Goal: Transaction & Acquisition: Purchase product/service

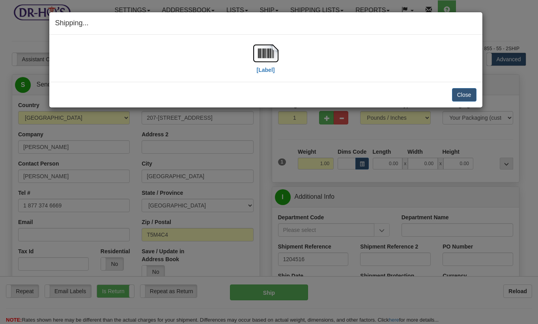
select select "AB"
click at [465, 91] on button "Close" at bounding box center [464, 94] width 24 height 13
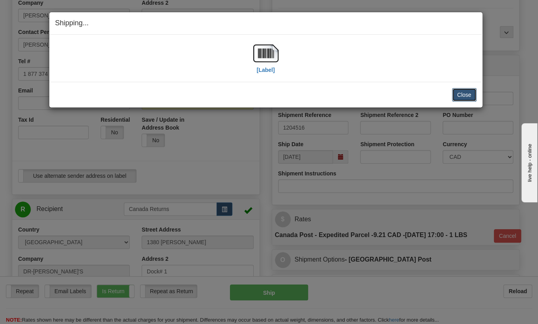
scroll to position [131, 0]
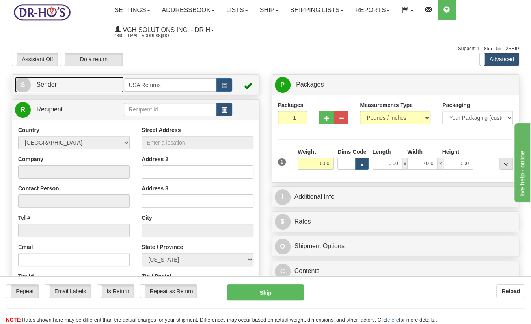
click at [96, 84] on link "S Sender" at bounding box center [69, 85] width 109 height 16
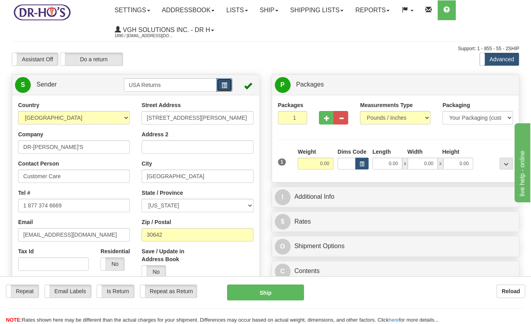
click at [227, 88] on button "button" at bounding box center [225, 84] width 16 height 13
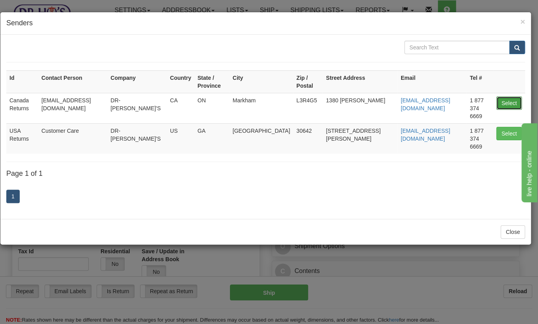
click at [501, 96] on button "Select" at bounding box center [509, 102] width 26 height 13
type input "Canada Returns"
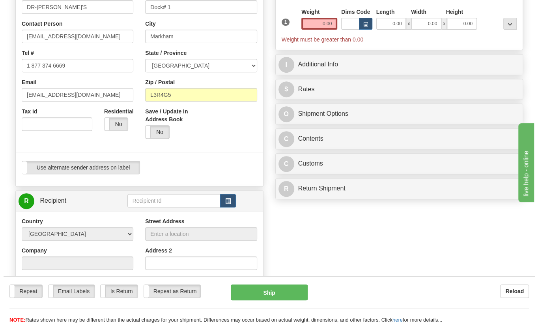
scroll to position [219, 0]
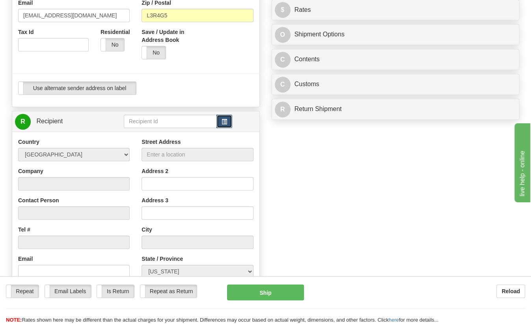
click at [225, 124] on span "button" at bounding box center [225, 121] width 6 height 5
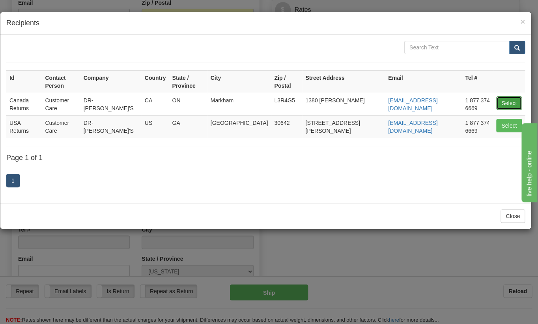
click at [507, 96] on button "Select" at bounding box center [509, 102] width 26 height 13
type input "Canada Returns"
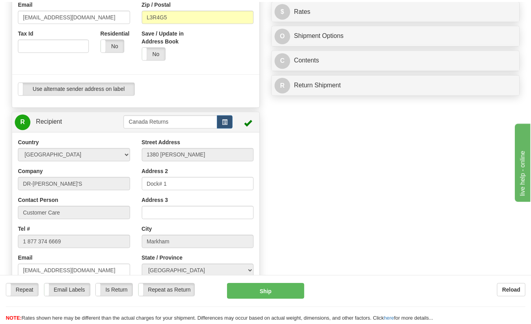
scroll to position [2, 0]
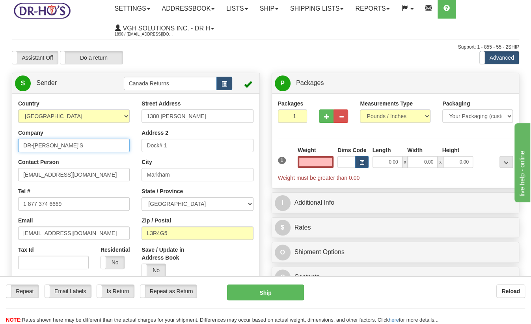
type input "0.00"
drag, startPoint x: 9, startPoint y: 146, endPoint x: -13, endPoint y: 146, distance: 21.7
click at [0, 146] on html "Training Course Close Toggle navigation Settings Shipping Preferences New Sende…" at bounding box center [265, 160] width 531 height 324
paste input "Profile Contacts Notes Interactions Quotes and orders Assets Billing Issues Sub…"
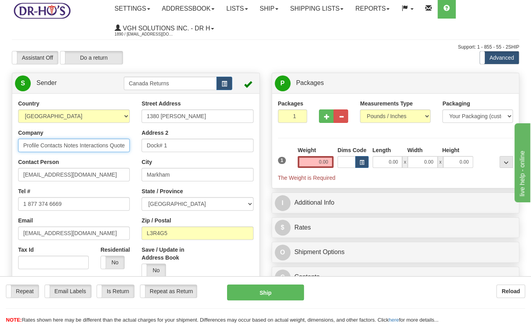
drag, startPoint x: 79, startPoint y: 146, endPoint x: -10, endPoint y: 146, distance: 88.8
click at [0, 146] on html "Training Course Close Toggle navigation Settings Shipping Preferences New Sende…" at bounding box center [265, 160] width 531 height 324
type input "[PERSON_NAME]"
drag, startPoint x: 96, startPoint y: 146, endPoint x: -4, endPoint y: 146, distance: 99.8
click at [0, 146] on html "Training Course Close Toggle navigation Settings Shipping Preferences New Sende…" at bounding box center [265, 160] width 531 height 324
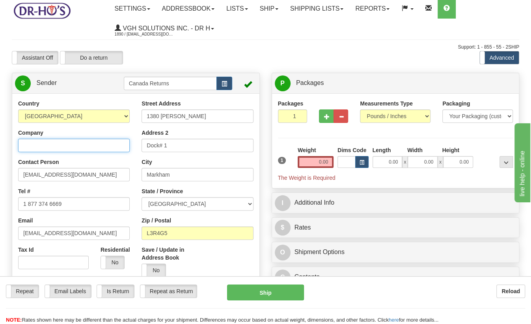
paste input "[PERSON_NAME]"
type input "[PERSON_NAME]"
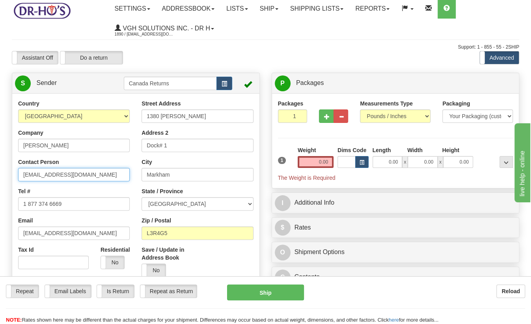
drag, startPoint x: 7, startPoint y: 172, endPoint x: -3, endPoint y: 172, distance: 10.7
click at [0, 172] on html "Training Course Close Toggle navigation Settings Shipping Preferences New Sende…" at bounding box center [265, 160] width 531 height 324
paste input "[PERSON_NAME]"
type input "[PERSON_NAME]"
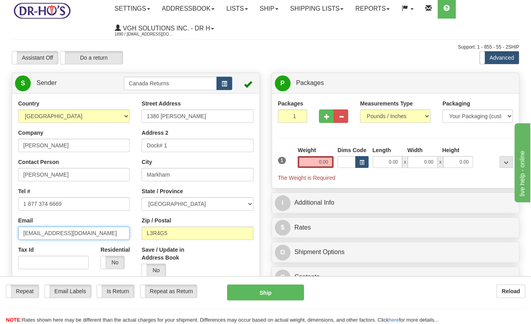
drag, startPoint x: 83, startPoint y: 231, endPoint x: -6, endPoint y: 232, distance: 89.6
click at [0, 232] on html "Training Course Close Toggle navigation Settings Shipping Preferences New Sende…" at bounding box center [265, 160] width 531 height 324
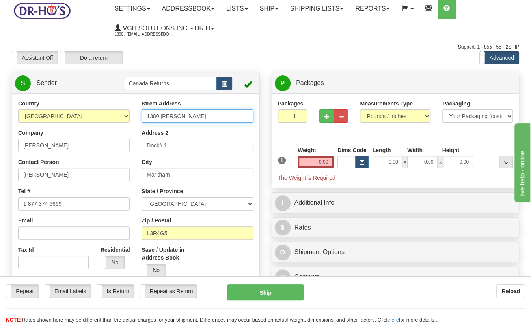
drag, startPoint x: 187, startPoint y: 115, endPoint x: 95, endPoint y: 118, distance: 92.0
click at [95, 118] on div "Country [GEOGRAPHIC_DATA] [GEOGRAPHIC_DATA] [GEOGRAPHIC_DATA] [GEOGRAPHIC_DATA]…" at bounding box center [135, 208] width 247 height 219
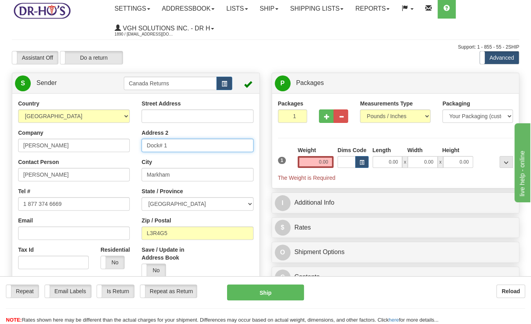
drag, startPoint x: 176, startPoint y: 144, endPoint x: 115, endPoint y: 147, distance: 61.2
click at [115, 147] on div "Country [GEOGRAPHIC_DATA] [GEOGRAPHIC_DATA] [GEOGRAPHIC_DATA] [GEOGRAPHIC_DATA]…" at bounding box center [135, 208] width 247 height 219
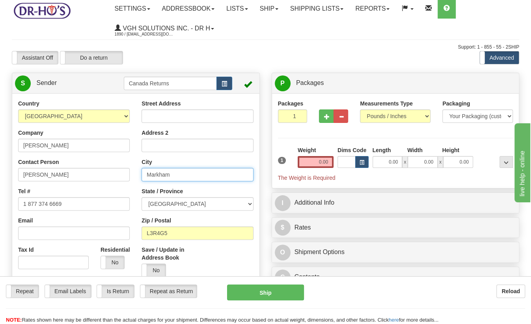
drag, startPoint x: 173, startPoint y: 174, endPoint x: 131, endPoint y: 174, distance: 41.4
click at [131, 174] on div "Country [GEOGRAPHIC_DATA] [GEOGRAPHIC_DATA] [GEOGRAPHIC_DATA] [GEOGRAPHIC_DATA]…" at bounding box center [135, 208] width 247 height 219
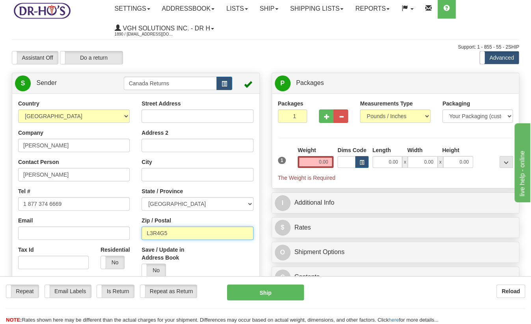
drag, startPoint x: 180, startPoint y: 232, endPoint x: 136, endPoint y: 231, distance: 44.6
click at [136, 231] on div "Street Address Address 2 City State / Province [GEOGRAPHIC_DATA] [GEOGRAPHIC_DA…" at bounding box center [197, 190] width 123 height 183
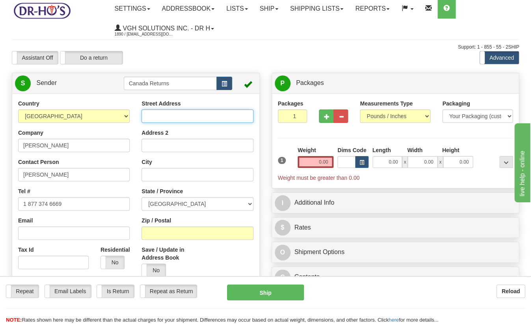
click at [165, 118] on input "Street Address" at bounding box center [198, 115] width 112 height 13
paste input "P.O. Box 588"
paste input "[STREET_ADDRESS][PERSON_NAME]"
type input "P.O. [STREET_ADDRESS][PERSON_NAME]"
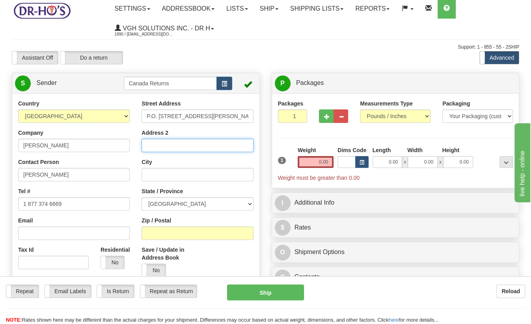
click at [183, 145] on input "Address 2" at bounding box center [198, 144] width 112 height 13
type input "ATTN: Prav/[PERSON_NAME]"
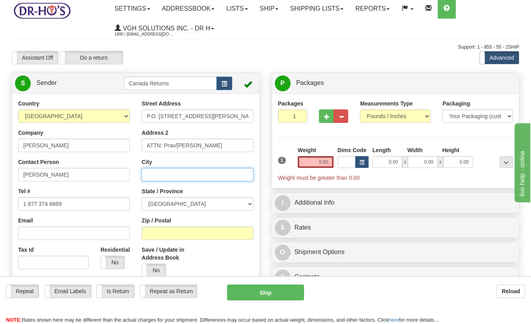
click at [181, 174] on input "City" at bounding box center [198, 174] width 112 height 13
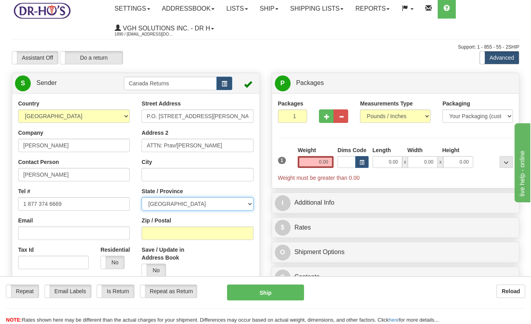
click at [165, 204] on select "[GEOGRAPHIC_DATA] [GEOGRAPHIC_DATA] [GEOGRAPHIC_DATA] [GEOGRAPHIC_DATA] [GEOGRA…" at bounding box center [198, 203] width 112 height 13
select select "BC"
click at [142, 197] on select "[GEOGRAPHIC_DATA] [GEOGRAPHIC_DATA] [GEOGRAPHIC_DATA] [GEOGRAPHIC_DATA] [GEOGRA…" at bounding box center [198, 203] width 112 height 13
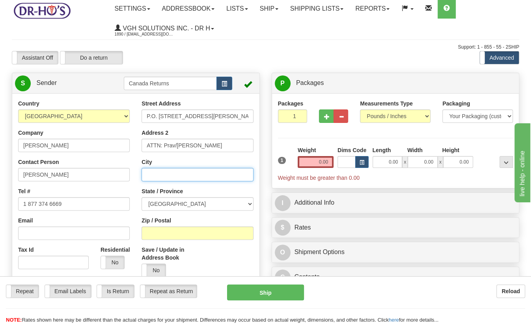
click at [164, 172] on input "City" at bounding box center [198, 174] width 112 height 13
paste input "Greenwood"
type input "Greenwood"
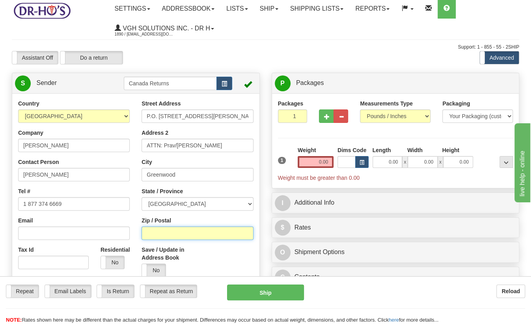
click at [178, 236] on input "Zip / Postal" at bounding box center [198, 232] width 112 height 13
paste input "V0H1J0"
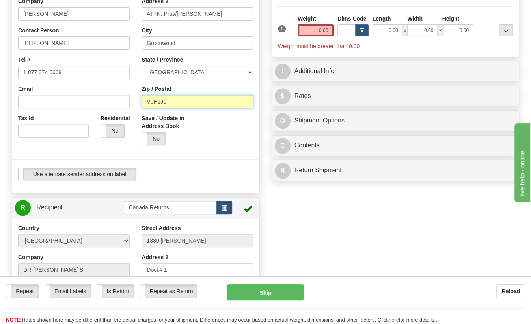
type input "V0H1J0"
click at [326, 33] on input "0.00" at bounding box center [316, 30] width 36 height 12
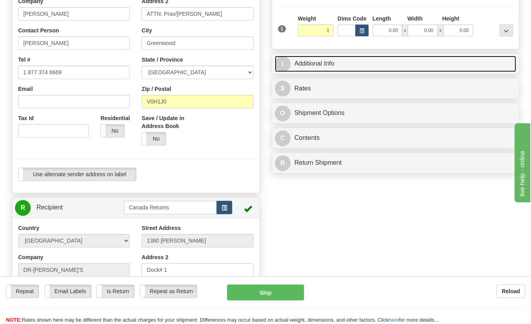
click at [336, 65] on link "I Additional Info" at bounding box center [396, 64] width 242 height 16
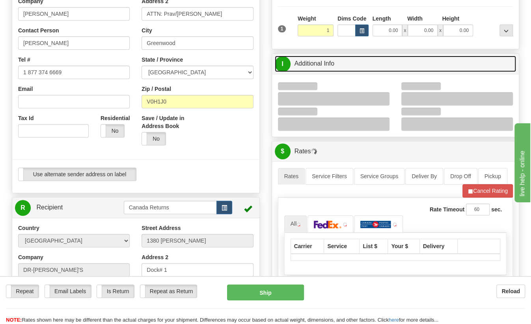
type input "1.00"
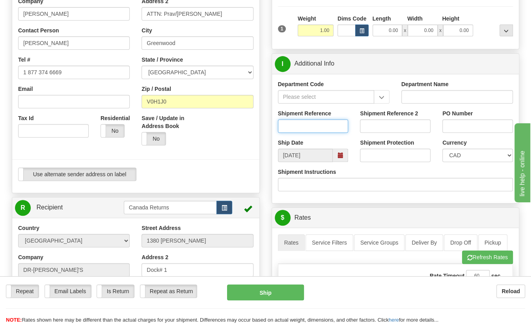
click at [311, 130] on input "Shipment Reference" at bounding box center [313, 125] width 71 height 13
paste input "1175250"
click at [343, 157] on span at bounding box center [341, 155] width 6 height 6
type input "1175250"
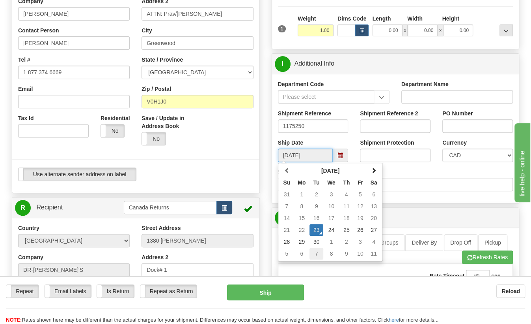
click at [315, 250] on td "7" at bounding box center [317, 253] width 14 height 12
type input "[DATE]"
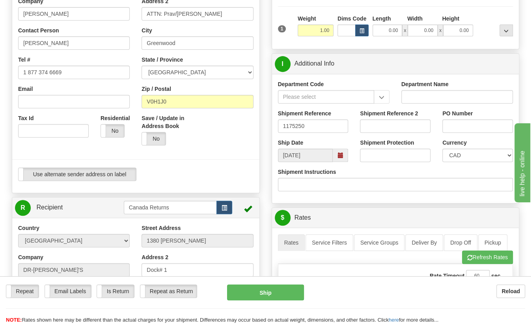
click at [180, 176] on div "Use alternate sender address on label Use alternate sender address on label" at bounding box center [136, 173] width 236 height 13
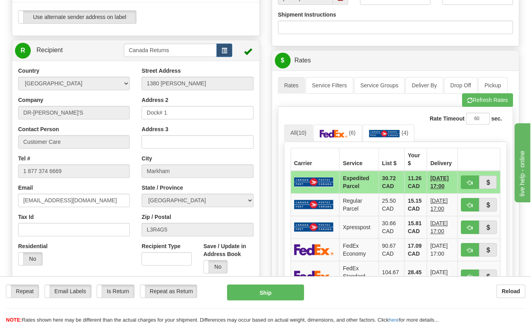
scroll to position [309, 0]
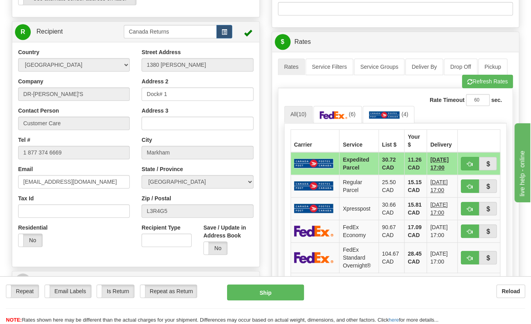
click at [115, 298] on div "Repeat Repeat Email Labels Email Labels Edit Is Return Is Return Repeat as Retu…" at bounding box center [265, 292] width 531 height 16
click at [116, 290] on label "Is Return" at bounding box center [115, 290] width 37 height 13
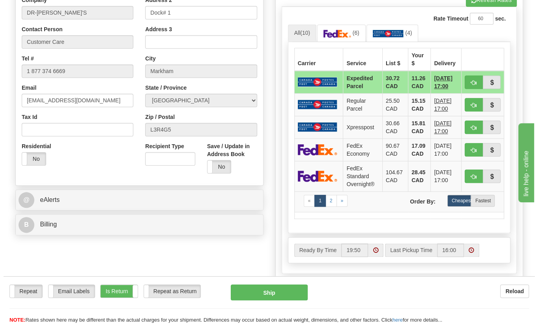
scroll to position [484, 0]
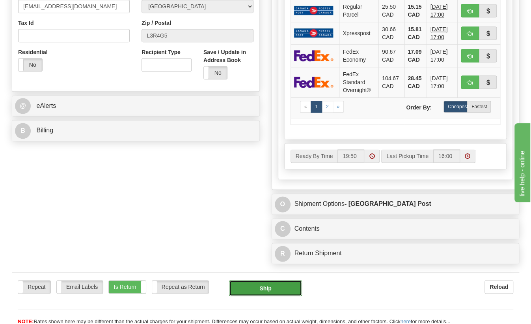
click at [251, 285] on button "Ship" at bounding box center [265, 288] width 73 height 16
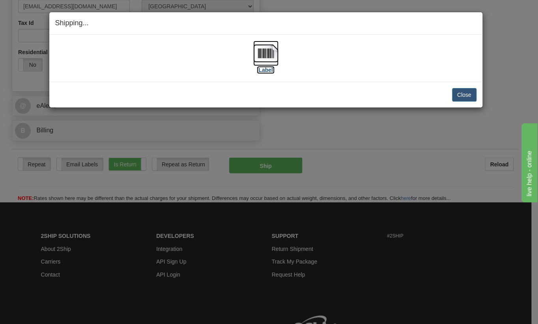
click at [257, 58] on img at bounding box center [265, 53] width 25 height 25
